Goal: Information Seeking & Learning: Obtain resource

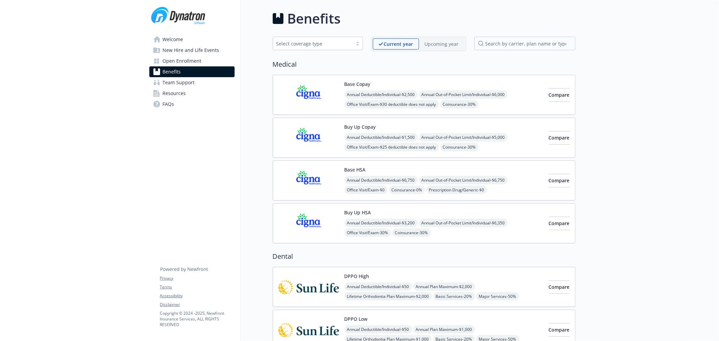
click at [439, 44] on p "Upcoming year" at bounding box center [442, 43] width 34 height 7
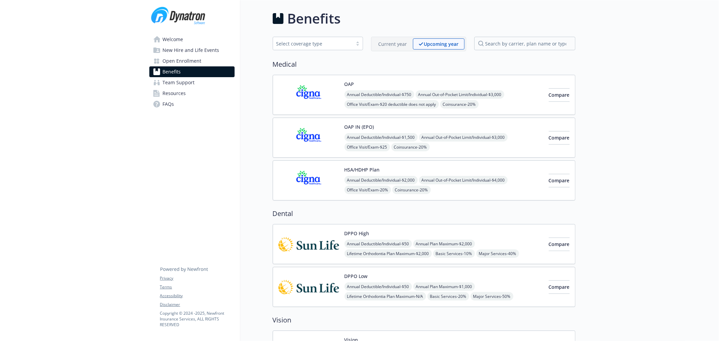
click at [307, 182] on img at bounding box center [308, 180] width 61 height 29
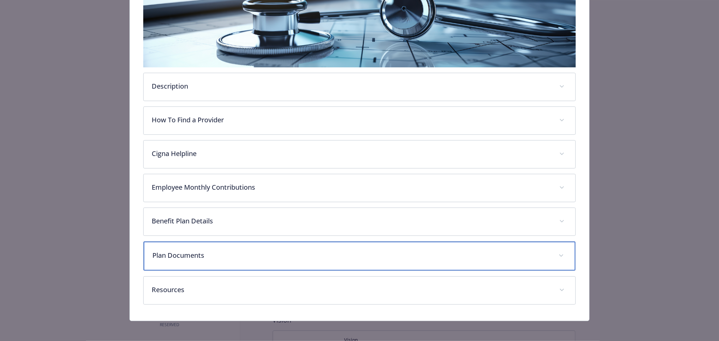
click at [224, 262] on div "Plan Documents" at bounding box center [360, 256] width 432 height 29
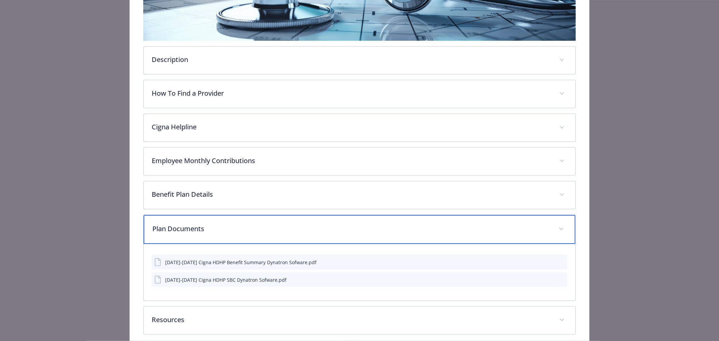
scroll to position [193, 0]
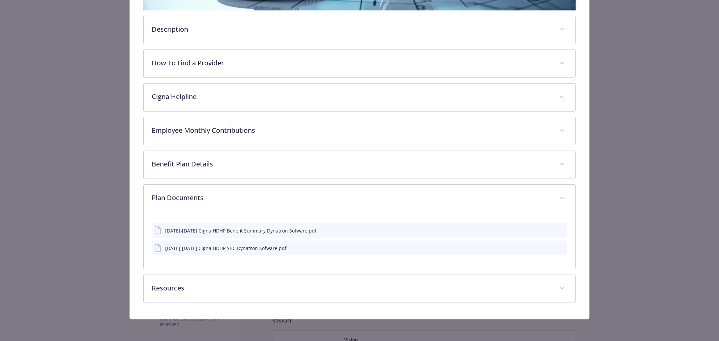
click at [558, 247] on icon "preview file" at bounding box center [561, 247] width 6 height 5
click at [558, 228] on icon "preview file" at bounding box center [561, 230] width 6 height 5
